Goal: Information Seeking & Learning: Learn about a topic

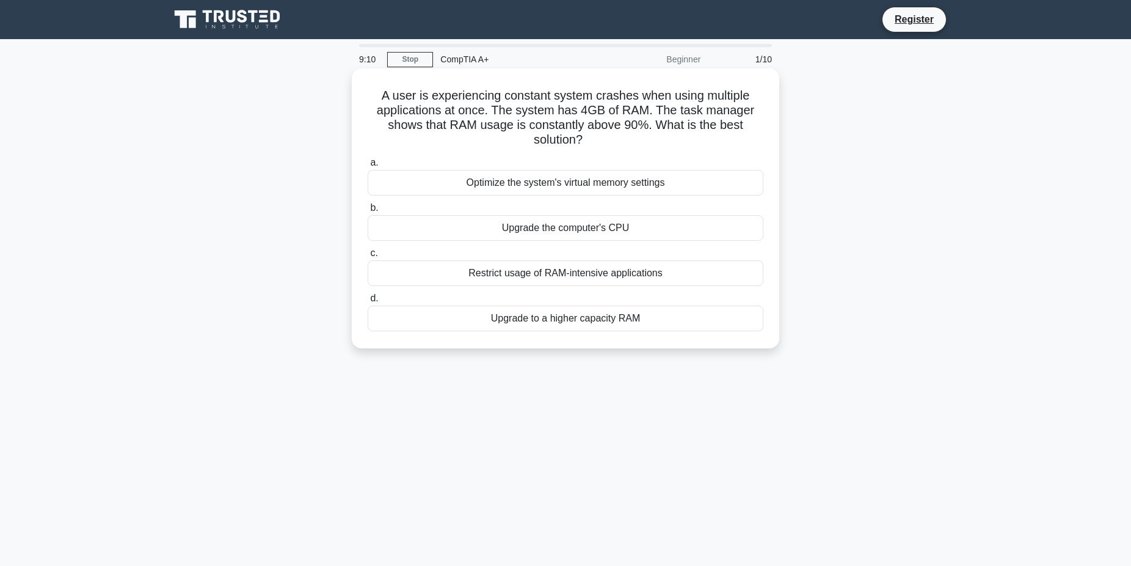
click at [566, 318] on div "Upgrade to a higher capacity RAM" at bounding box center [566, 318] width 396 height 26
click at [368, 302] on input "d. Upgrade to a higher capacity RAM" at bounding box center [368, 298] width 0 height 8
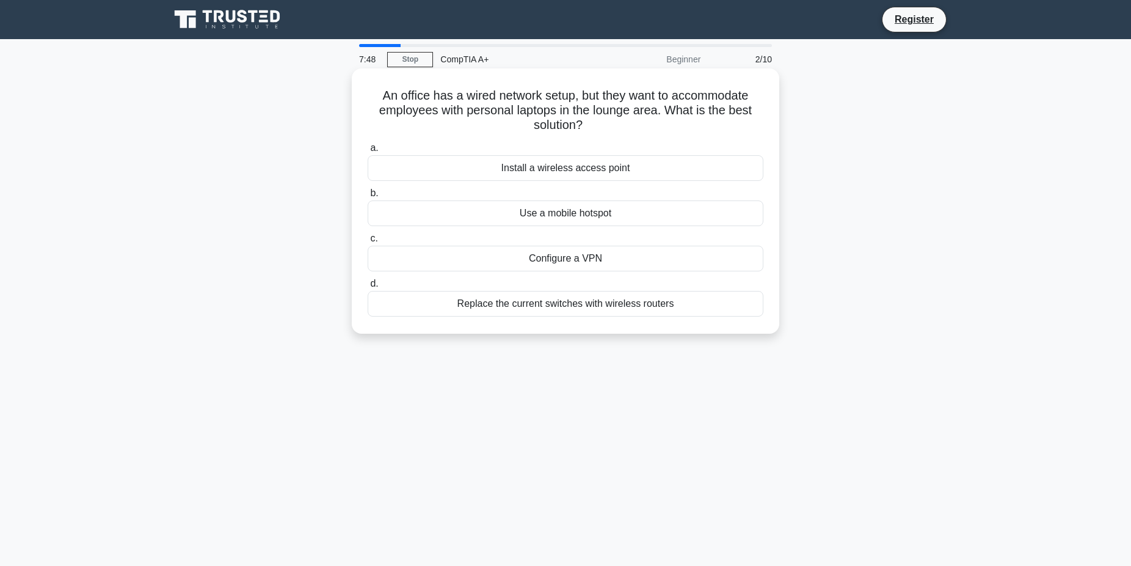
click at [564, 169] on div "Install a wireless access point" at bounding box center [566, 168] width 396 height 26
click at [368, 152] on input "a. Install a wireless access point" at bounding box center [368, 148] width 0 height 8
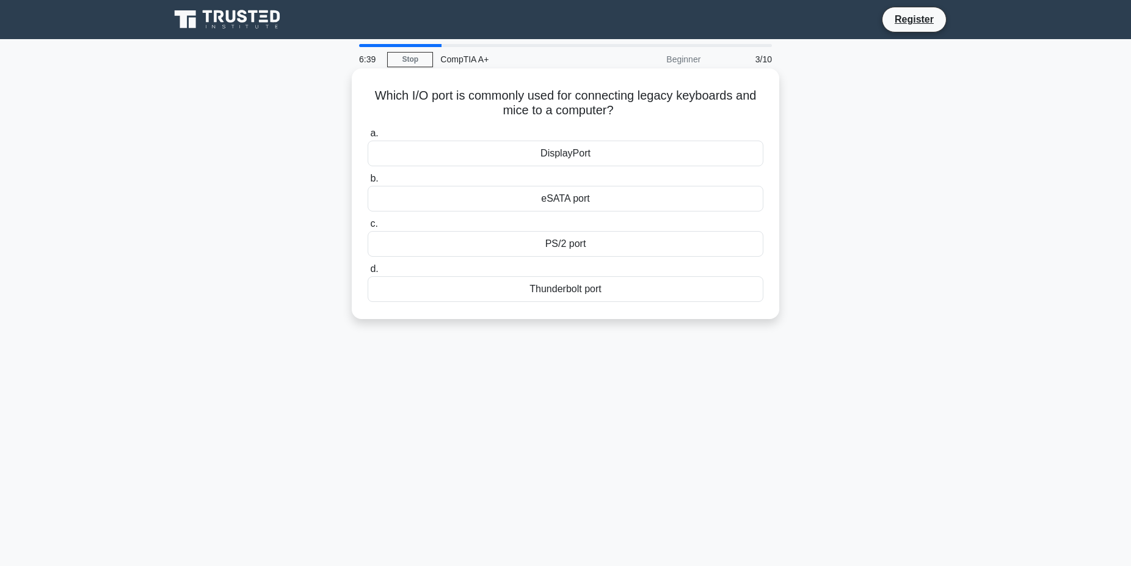
click at [564, 287] on div "Thunderbolt port" at bounding box center [566, 289] width 396 height 26
click at [368, 273] on input "d. Thunderbolt port" at bounding box center [368, 269] width 0 height 8
click at [585, 291] on div "Adaptive brightness" at bounding box center [566, 289] width 396 height 26
click at [368, 273] on input "d. Adaptive brightness" at bounding box center [368, 269] width 0 height 8
click at [536, 288] on div "Partition Wizard" at bounding box center [566, 289] width 396 height 26
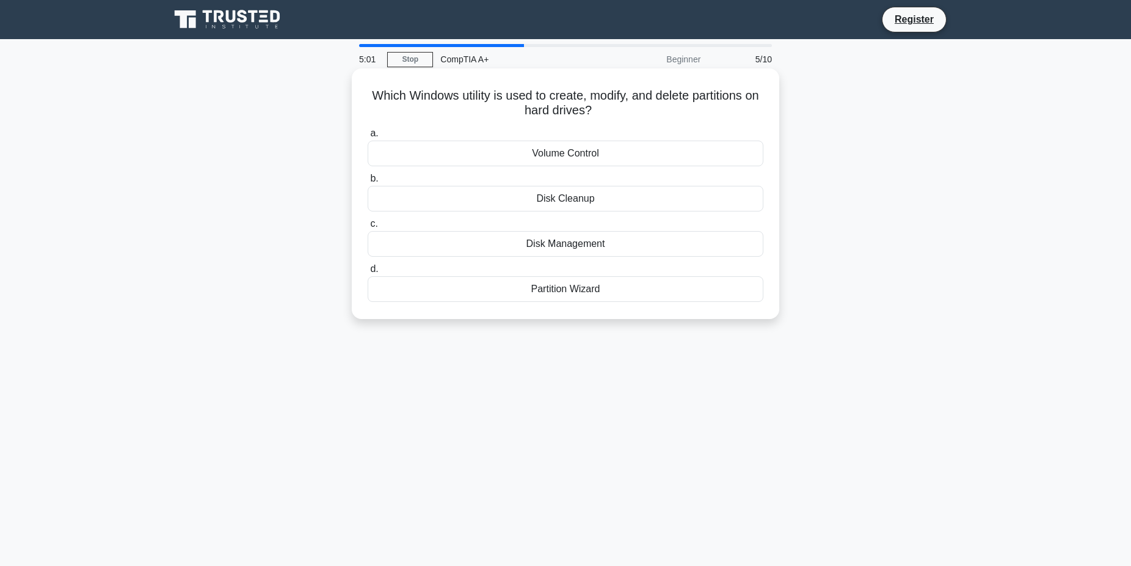
click at [368, 273] on input "d. Partition Wizard" at bounding box center [368, 269] width 0 height 8
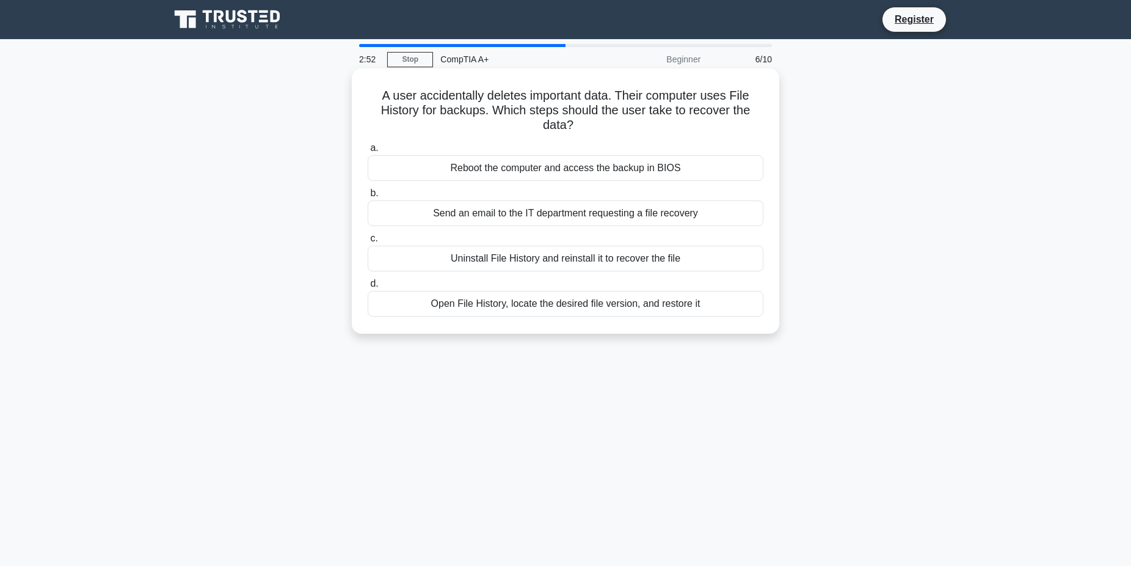
click at [517, 305] on div "Open File History, locate the desired file version, and restore it" at bounding box center [566, 304] width 396 height 26
click at [368, 288] on input "d. Open File History, locate the desired file version, and restore it" at bounding box center [368, 284] width 0 height 8
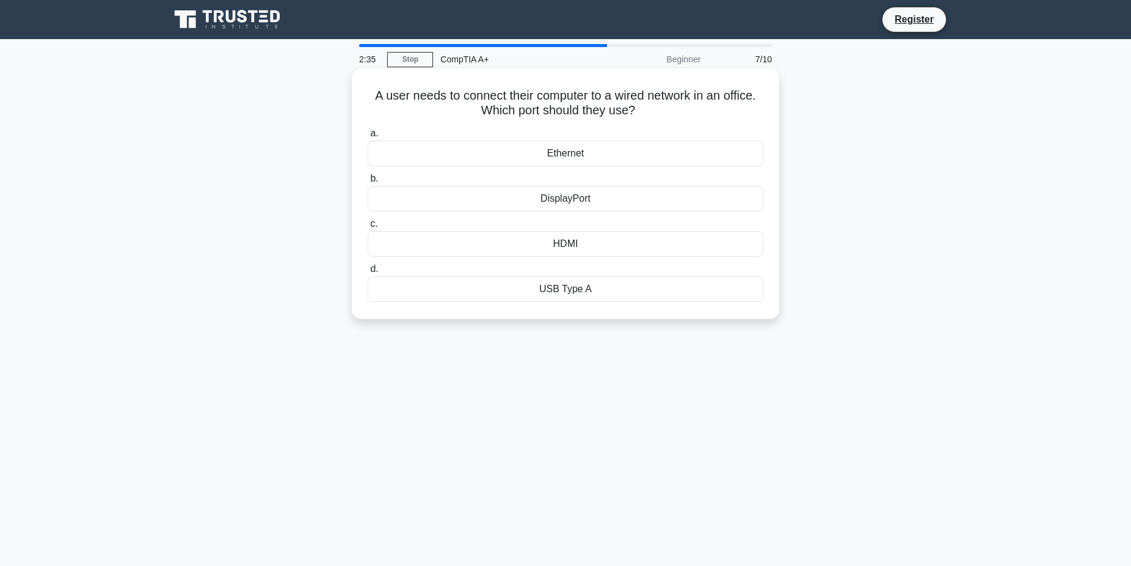
click at [546, 148] on div "Ethernet" at bounding box center [566, 153] width 396 height 26
click at [368, 137] on input "a. Ethernet" at bounding box center [368, 134] width 0 height 8
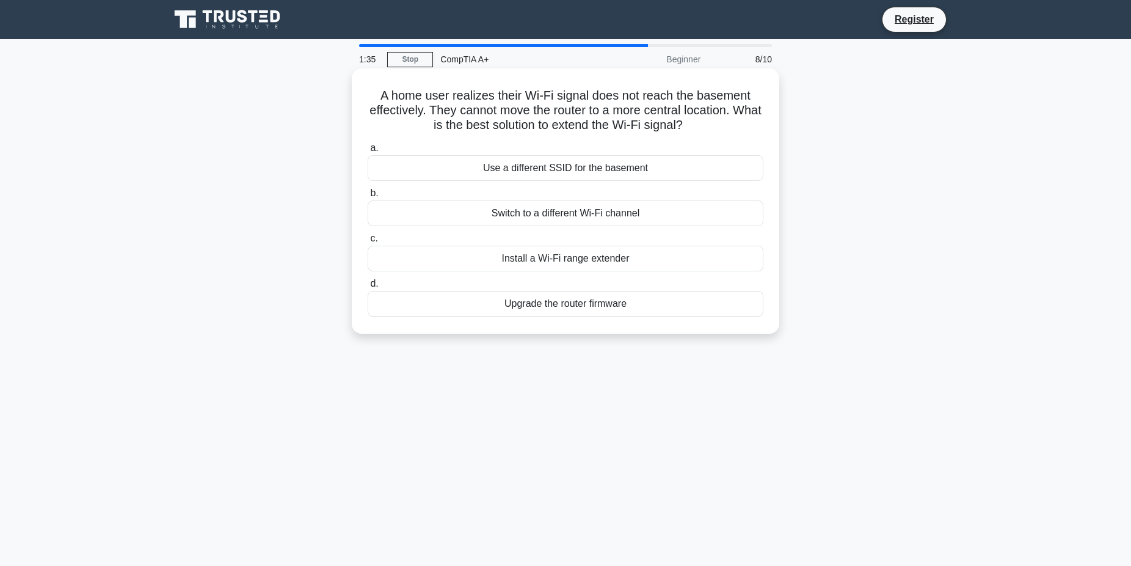
click at [511, 255] on div "Install a Wi-Fi range extender" at bounding box center [566, 259] width 396 height 26
click at [368, 243] on input "c. Install a Wi-Fi range extender" at bounding box center [368, 239] width 0 height 8
click at [516, 214] on div "Replace the faulty cable in the wall" at bounding box center [566, 213] width 396 height 26
click at [368, 197] on input "b. Replace the faulty cable in the wall" at bounding box center [368, 193] width 0 height 8
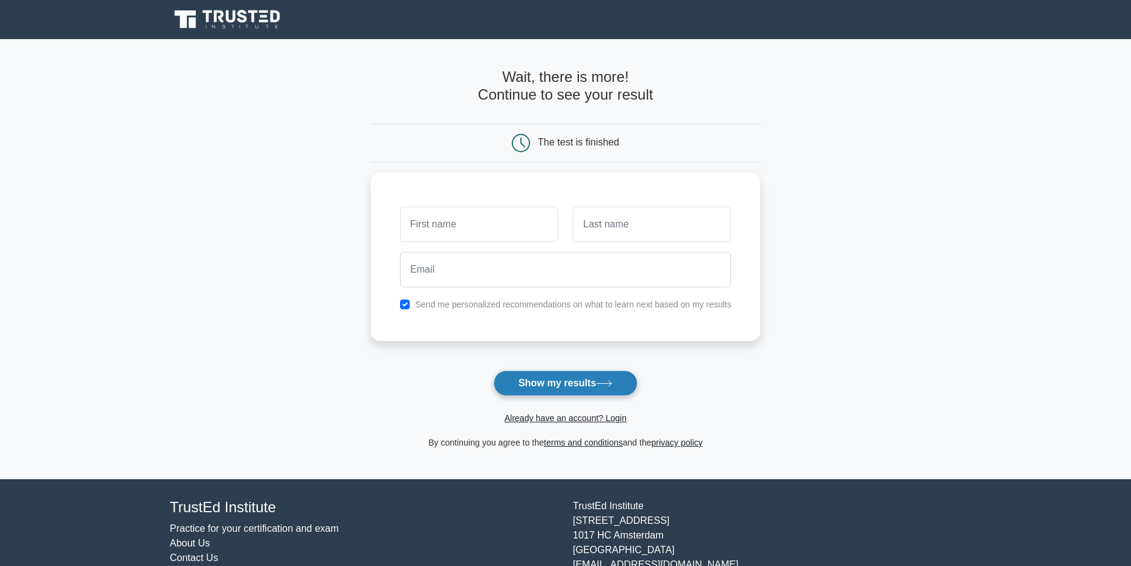
click at [555, 385] on button "Show my results" at bounding box center [566, 383] width 144 height 26
